Goal: Information Seeking & Learning: Learn about a topic

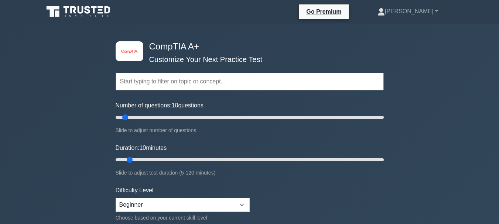
click at [178, 80] on input "text" at bounding box center [250, 82] width 268 height 18
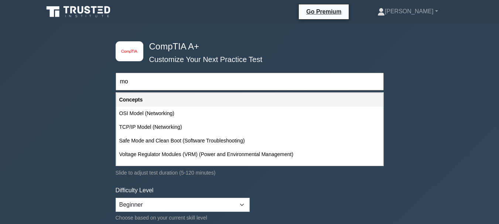
type input "m"
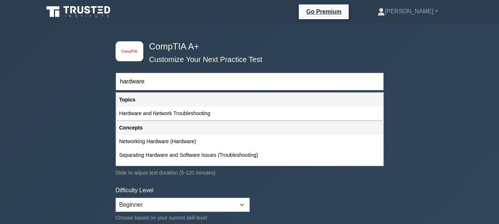
type input "hardware"
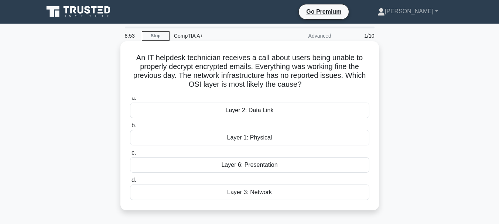
click at [267, 189] on div "Layer 3: Network" at bounding box center [249, 193] width 239 height 16
click at [130, 183] on input "d. Layer 3: Network" at bounding box center [130, 180] width 0 height 5
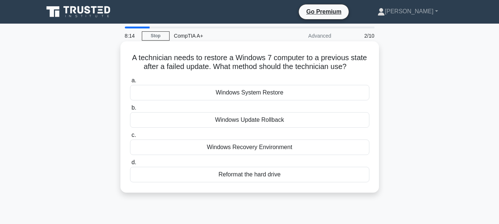
click at [252, 93] on div "Windows System Restore" at bounding box center [249, 93] width 239 height 16
click at [130, 83] on input "a. Windows System Restore" at bounding box center [130, 80] width 0 height 5
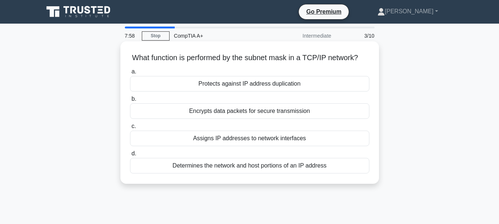
click at [145, 60] on h5 "What function is performed by the subnet mask in a TCP/IP network? .spinner_0XT…" at bounding box center [249, 58] width 241 height 10
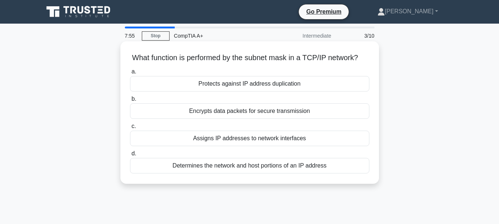
click at [145, 60] on h5 "What function is performed by the subnet mask in a TCP/IP network? .spinner_0XT…" at bounding box center [249, 58] width 241 height 10
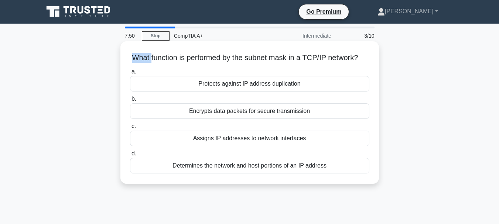
click at [146, 62] on h5 "What function is performed by the subnet mask in a TCP/IP network? .spinner_0XT…" at bounding box center [249, 58] width 241 height 10
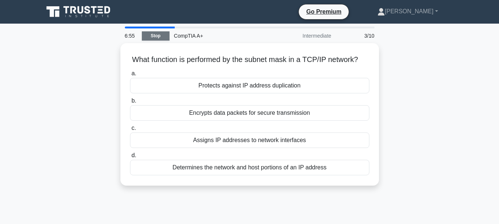
click at [154, 38] on link "Stop" at bounding box center [156, 35] width 28 height 9
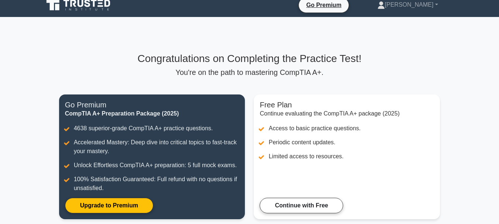
scroll to position [4, 0]
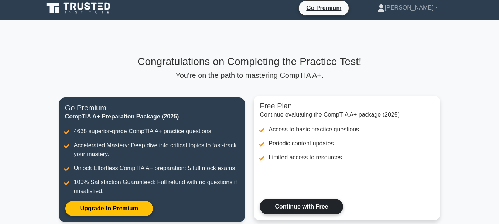
click at [320, 206] on link "Continue with Free" at bounding box center [301, 207] width 83 height 16
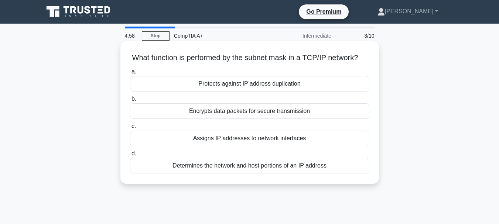
click at [235, 146] on div "Assigns IP addresses to network interfaces" at bounding box center [249, 139] width 239 height 16
click at [130, 129] on input "c. Assigns IP addresses to network interfaces" at bounding box center [130, 126] width 0 height 5
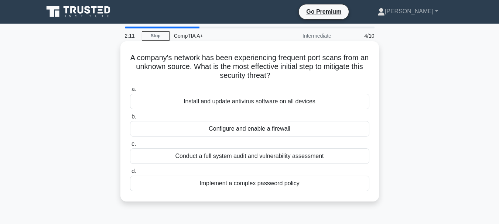
click at [231, 130] on div "Configure and enable a firewall" at bounding box center [249, 129] width 239 height 16
click at [130, 119] on input "b. Configure and enable a firewall" at bounding box center [130, 116] width 0 height 5
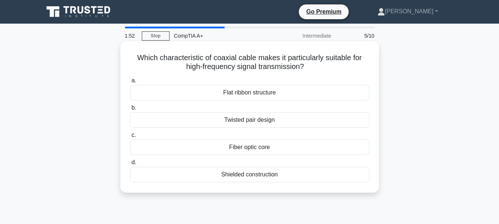
click at [242, 151] on div "Fiber optic core" at bounding box center [249, 148] width 239 height 16
click at [130, 138] on input "c. Fiber optic core" at bounding box center [130, 135] width 0 height 5
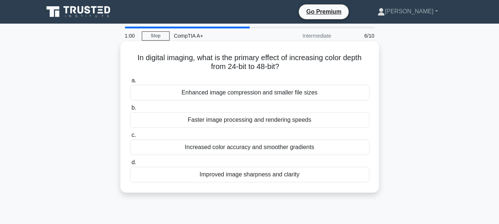
click at [234, 117] on div "Faster image processing and rendering speeds" at bounding box center [249, 120] width 239 height 16
click at [130, 110] on input "b. Faster image processing and rendering speeds" at bounding box center [130, 108] width 0 height 5
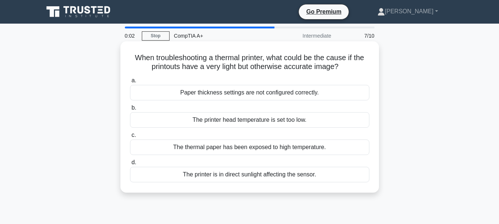
click at [233, 116] on div "The printer head temperature is set too low." at bounding box center [249, 120] width 239 height 16
click at [130, 110] on input "b. The printer head temperature is set too low." at bounding box center [130, 108] width 0 height 5
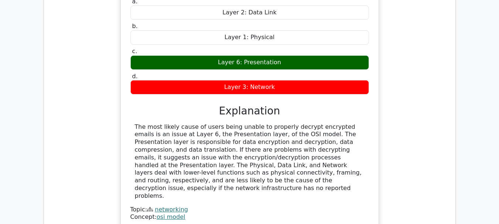
scroll to position [646, 0]
